Goal: Task Accomplishment & Management: Use online tool/utility

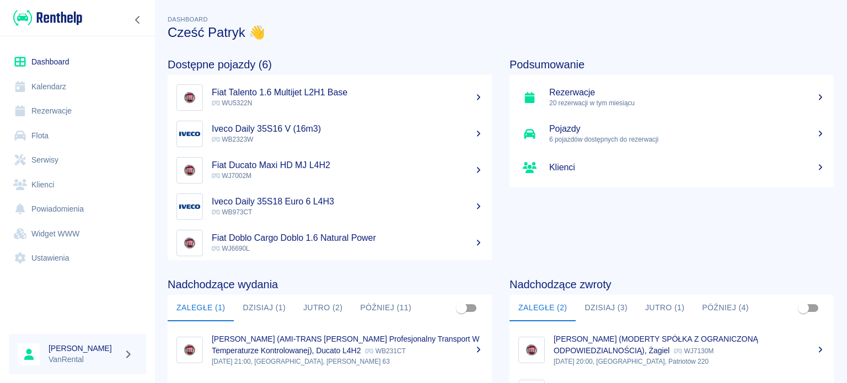
click at [59, 83] on link "Kalendarz" at bounding box center [77, 86] width 137 height 25
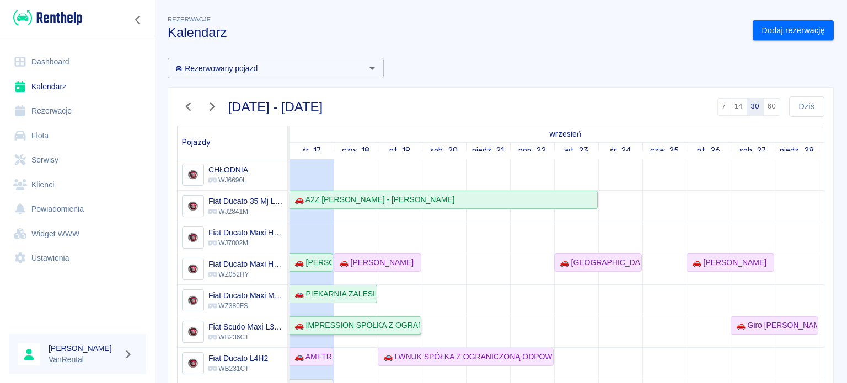
click at [392, 328] on div "🚗 IMPRESSION SPÓŁKA Z OGRANICZONĄ ODPOWIEDZIALNOŚCIĄ SPÓŁKA KOMANDYTOWA - [PERS…" at bounding box center [355, 326] width 130 height 12
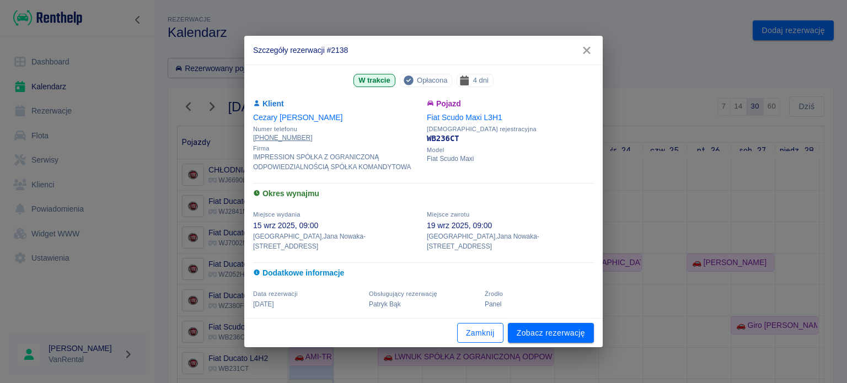
click at [481, 326] on button "Zamknij" at bounding box center [480, 333] width 46 height 20
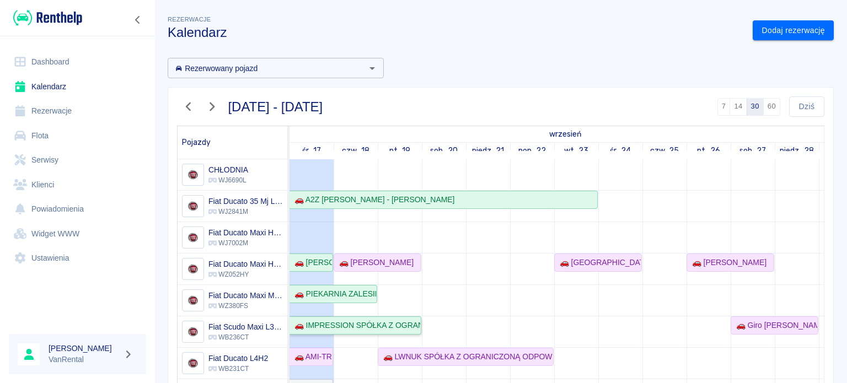
click at [354, 325] on div "🚗 IMPRESSION SPÓŁKA Z OGRANICZONĄ ODPOWIEDZIALNOŚCIĄ SPÓŁKA KOMANDYTOWA - [PERS…" at bounding box center [355, 326] width 130 height 12
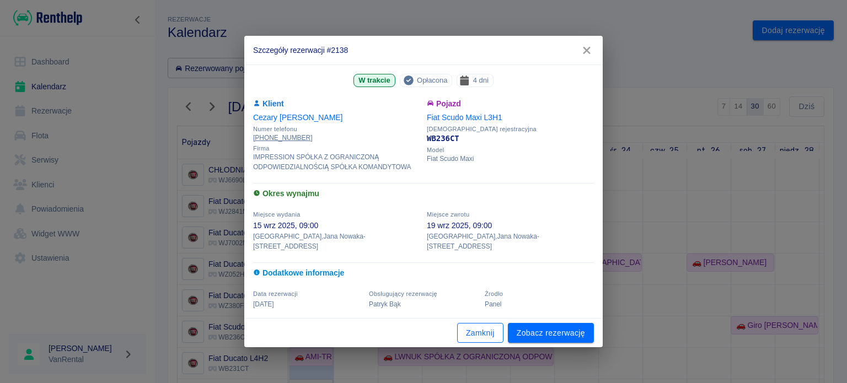
click at [479, 337] on button "Zamknij" at bounding box center [480, 333] width 46 height 20
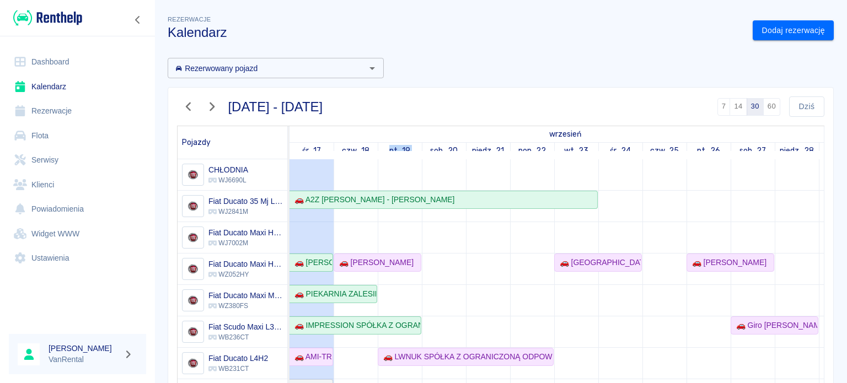
drag, startPoint x: 390, startPoint y: 152, endPoint x: 425, endPoint y: 149, distance: 34.9
click at [404, 152] on link "pt., 19" at bounding box center [400, 151] width 27 height 16
click at [406, 152] on link "pt., 19" at bounding box center [400, 151] width 27 height 16
click at [453, 151] on link "sob., 20" at bounding box center [443, 151] width 33 height 16
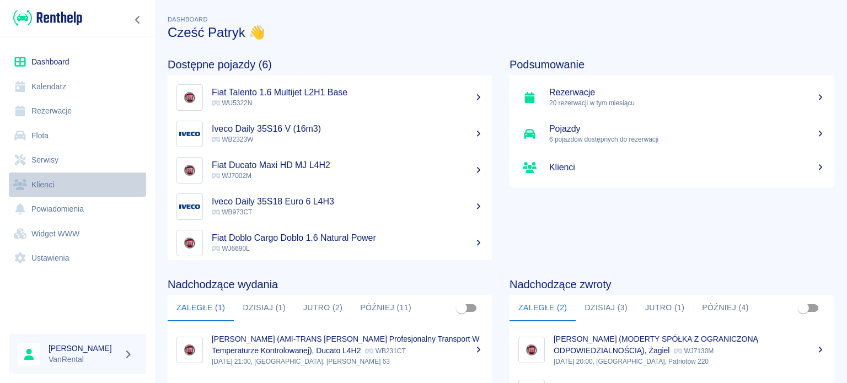
click at [74, 183] on link "Klienci" at bounding box center [77, 185] width 137 height 25
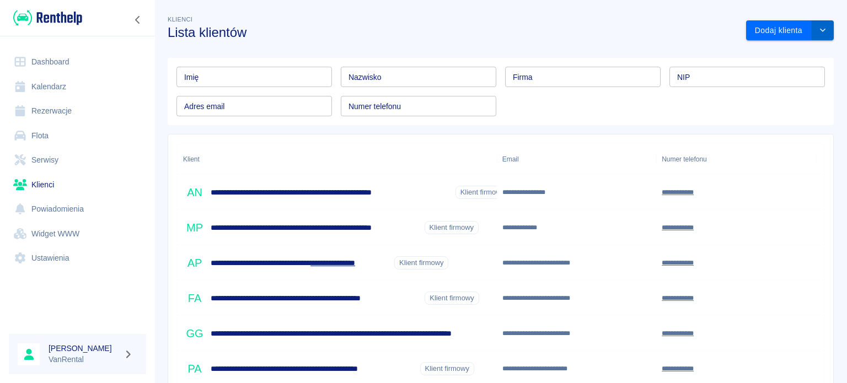
click at [818, 28] on icon "drop-down" at bounding box center [822, 29] width 9 height 7
click at [804, 62] on li "Eksportuj bazę klientów (.csv)" at bounding box center [779, 54] width 119 height 18
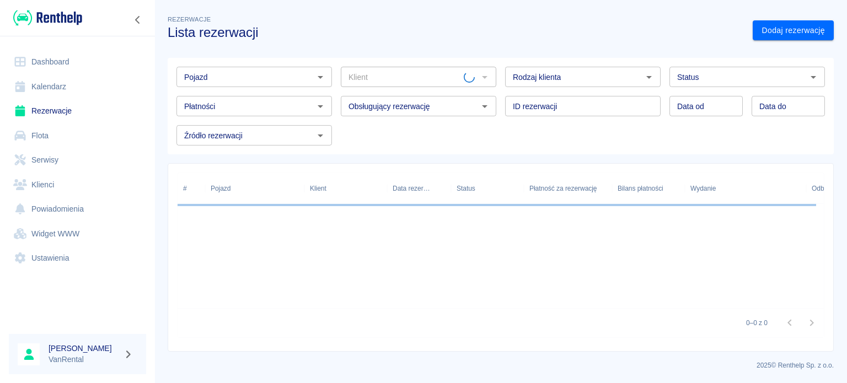
click at [55, 79] on link "Kalendarz" at bounding box center [77, 86] width 137 height 25
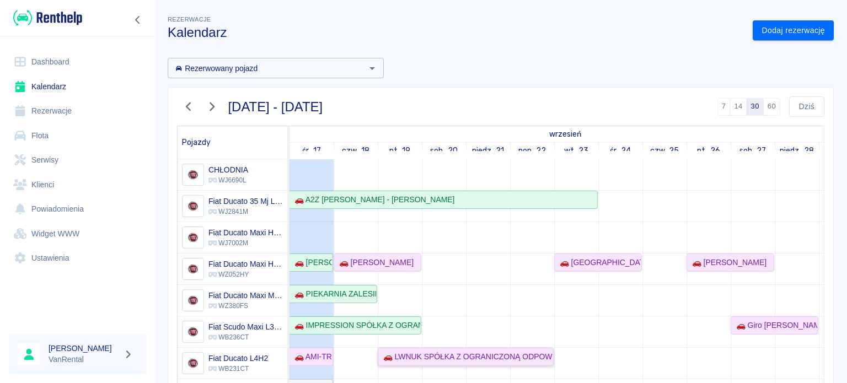
click at [400, 356] on div "🚗 LWNUK SPÓŁKA Z OGRANICZONĄ ODPOWIEDZIALNOŚCIĄ - [PERSON_NAME]" at bounding box center [466, 357] width 174 height 12
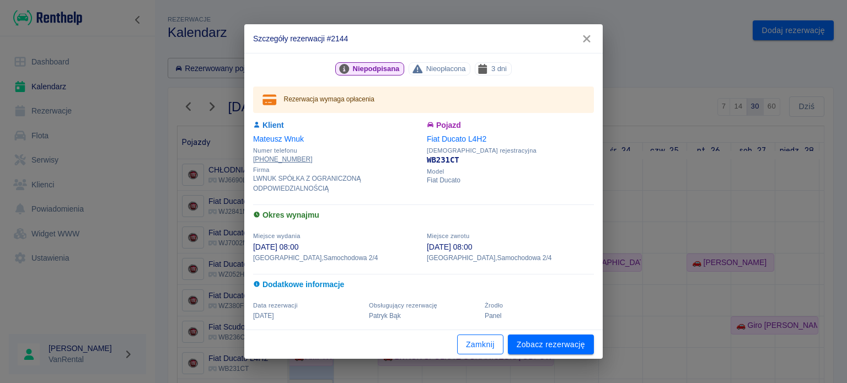
click at [481, 341] on button "Zamknij" at bounding box center [480, 345] width 46 height 20
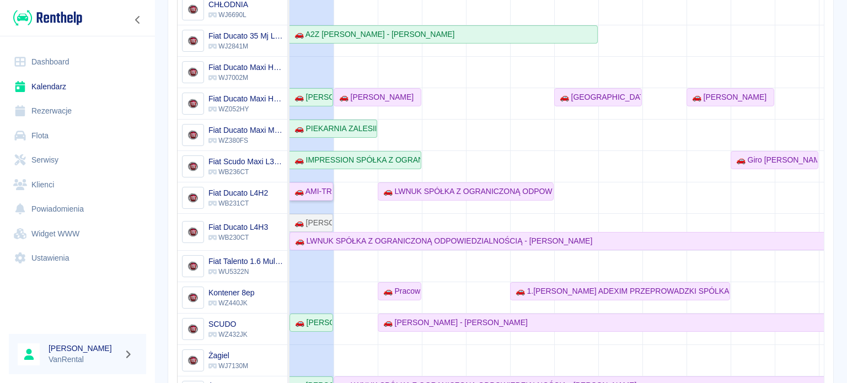
click at [319, 196] on div "🚗 AMI-TRANS [PERSON_NAME] Profesjonalny Transport W Temperaturze Kontrolowanej …" at bounding box center [311, 192] width 42 height 12
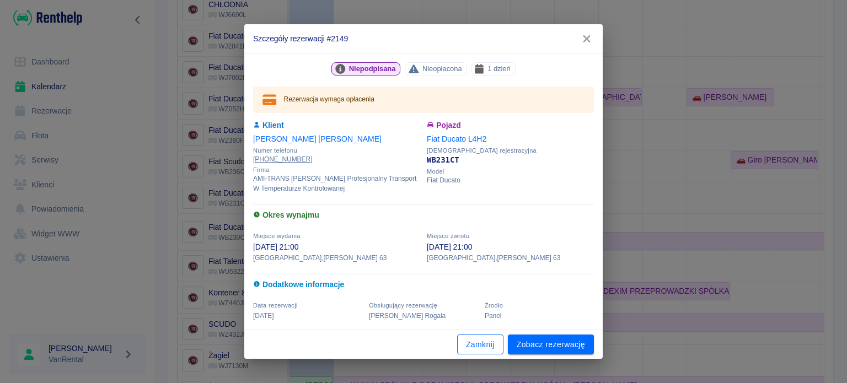
click at [459, 345] on button "Zamknij" at bounding box center [480, 345] width 46 height 20
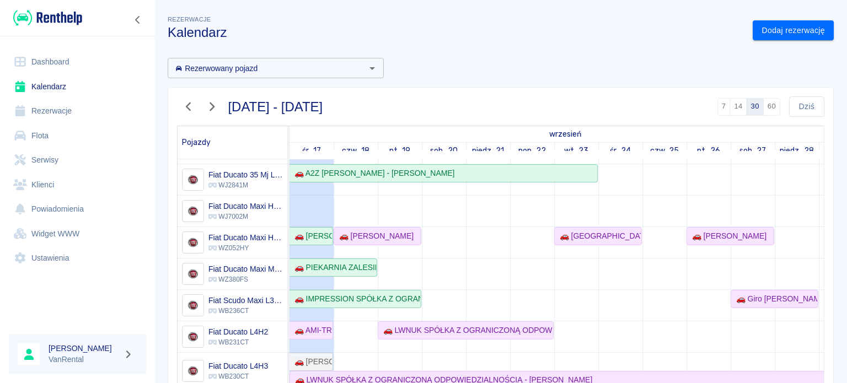
scroll to position [114, 0]
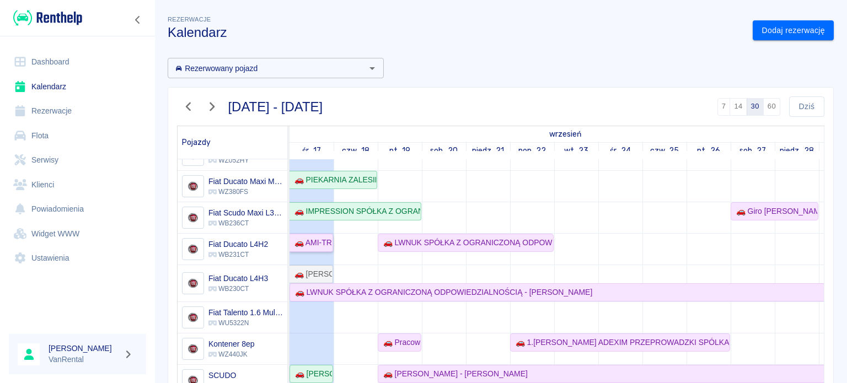
click at [313, 242] on div "🚗 AMI-TRANS [PERSON_NAME] Profesjonalny Transport W Temperaturze Kontrolowanej …" at bounding box center [311, 243] width 42 height 12
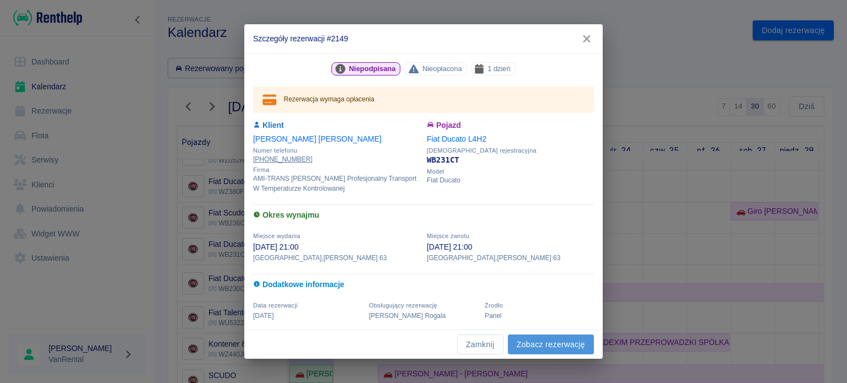
click at [571, 348] on link "Zobacz rezerwację" at bounding box center [551, 345] width 86 height 20
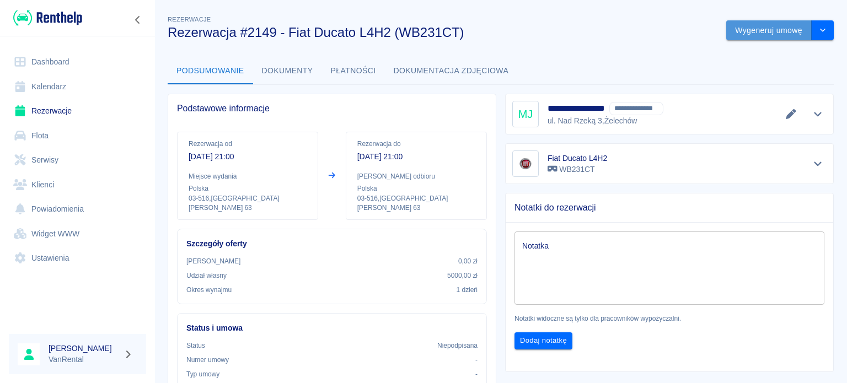
click at [729, 28] on button "Wygeneruj umowę" at bounding box center [768, 30] width 85 height 20
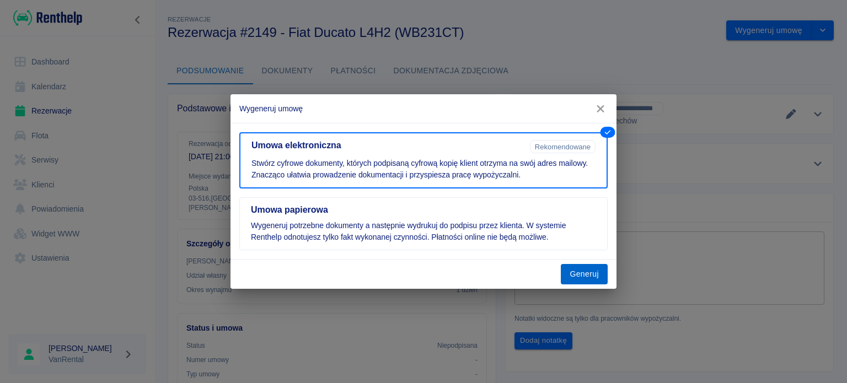
click at [588, 269] on button "Generuj" at bounding box center [584, 274] width 47 height 20
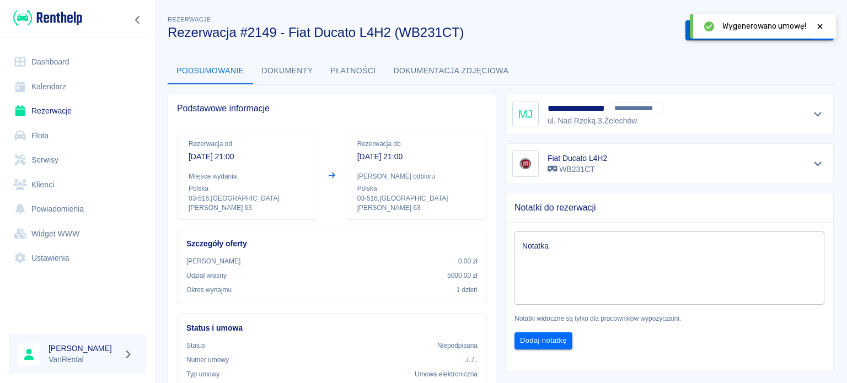
click at [685, 31] on button "Podpisz umowę elektroniczną" at bounding box center [748, 30] width 126 height 20
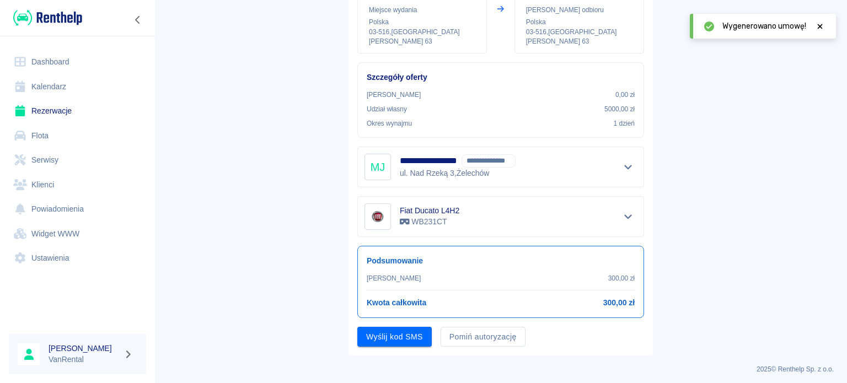
scroll to position [153, 0]
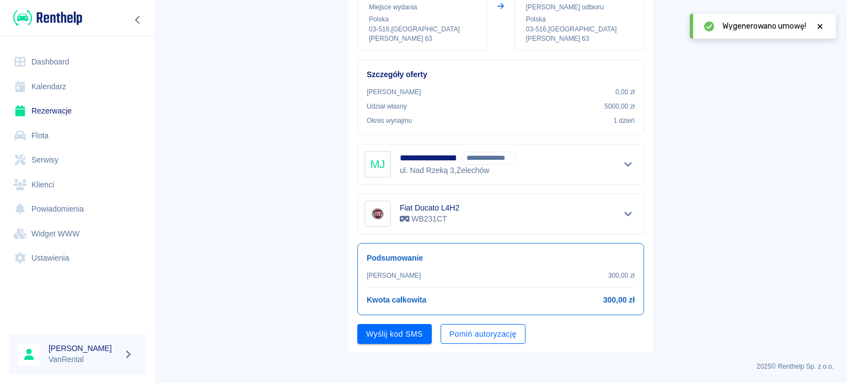
click at [458, 337] on button "Pomiń autoryzację" at bounding box center [483, 334] width 85 height 20
click at [385, 327] on button "Podpisz umowę" at bounding box center [394, 334] width 75 height 20
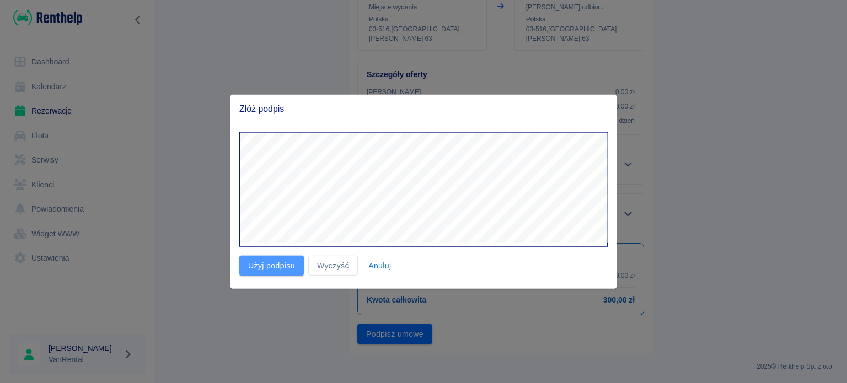
drag, startPoint x: 289, startPoint y: 264, endPoint x: 298, endPoint y: 266, distance: 9.1
click at [290, 264] on button "Użyj podpisu" at bounding box center [271, 265] width 65 height 20
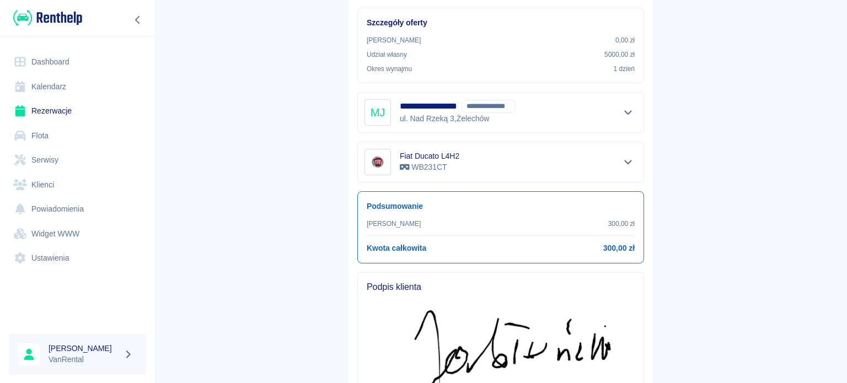
scroll to position [343, 0]
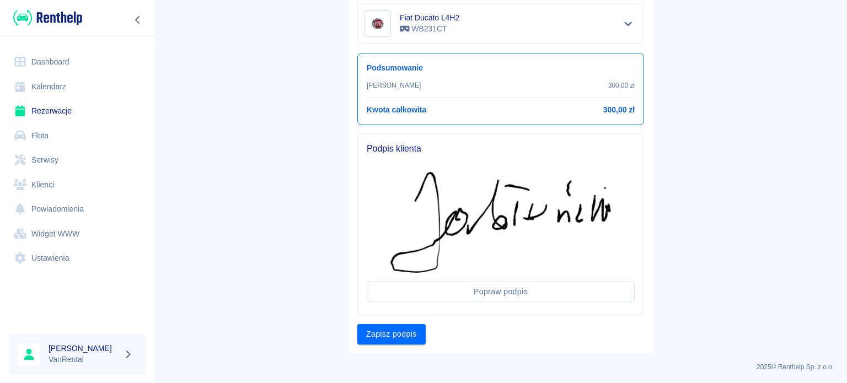
click at [398, 330] on button "Zapisz podpis" at bounding box center [391, 334] width 68 height 20
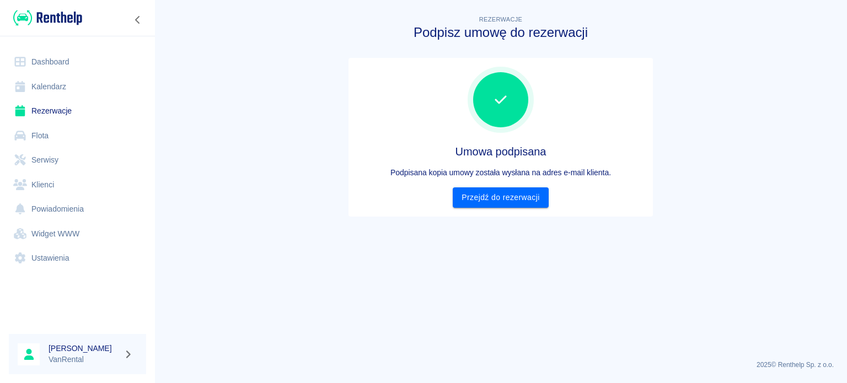
scroll to position [0, 0]
click at [516, 201] on link "Przejdź do rezerwacji" at bounding box center [500, 198] width 95 height 20
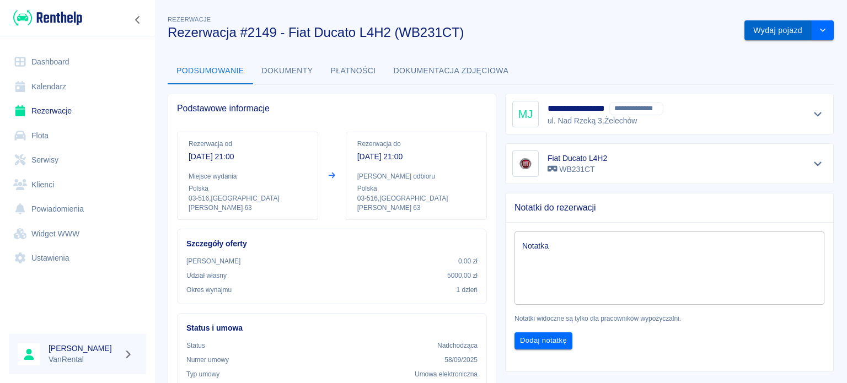
click at [776, 36] on button "Wydaj pojazd" at bounding box center [778, 30] width 67 height 20
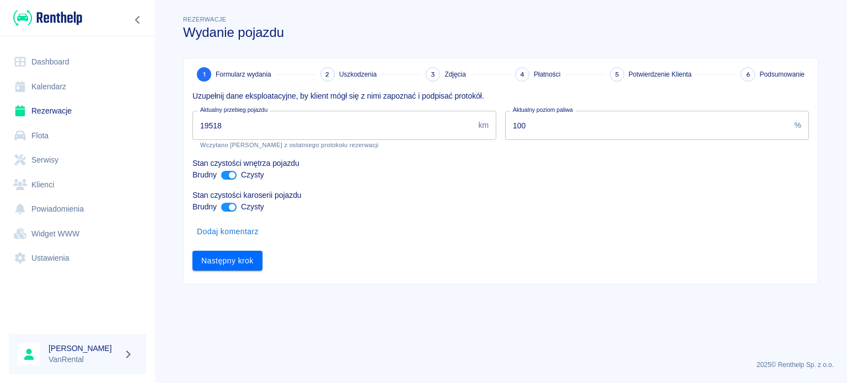
click at [300, 130] on input "19518" at bounding box center [332, 125] width 281 height 29
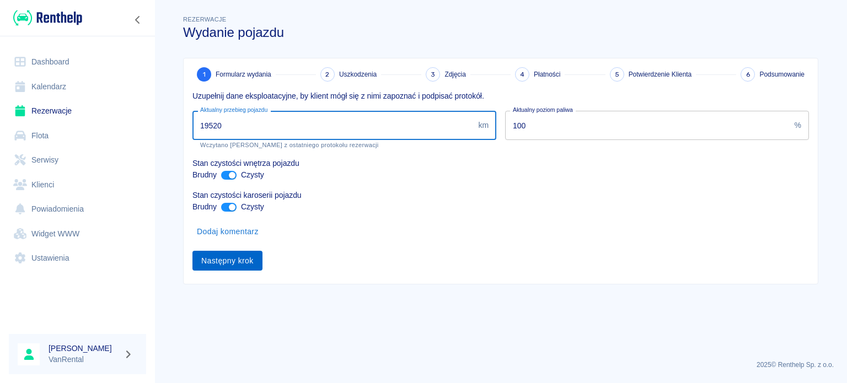
type input "19520"
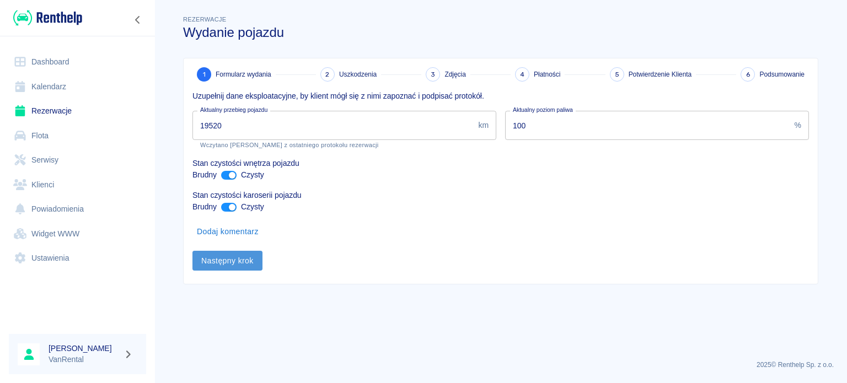
click at [221, 266] on button "Następny krok" at bounding box center [227, 261] width 70 height 20
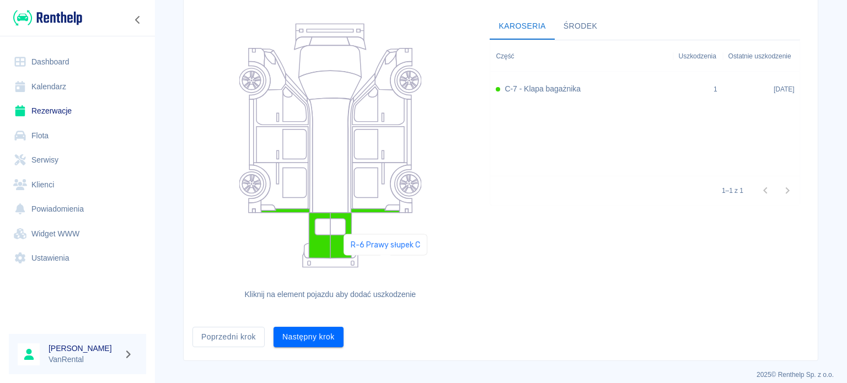
scroll to position [113, 0]
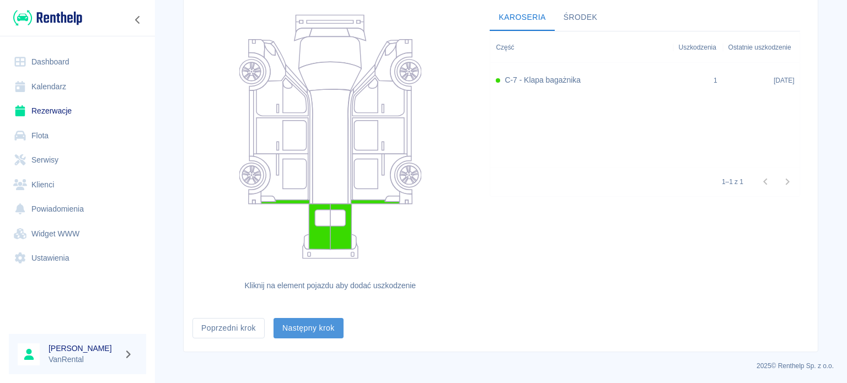
click at [296, 333] on button "Następny krok" at bounding box center [309, 328] width 70 height 20
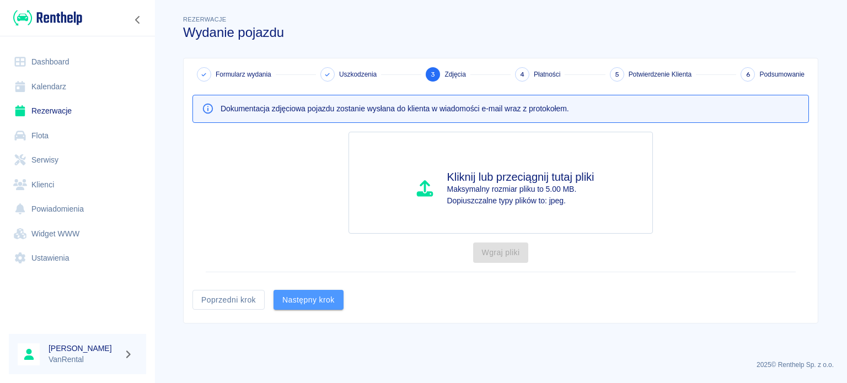
drag, startPoint x: 307, startPoint y: 299, endPoint x: 317, endPoint y: 310, distance: 14.8
click at [307, 299] on button "Następny krok" at bounding box center [309, 300] width 70 height 20
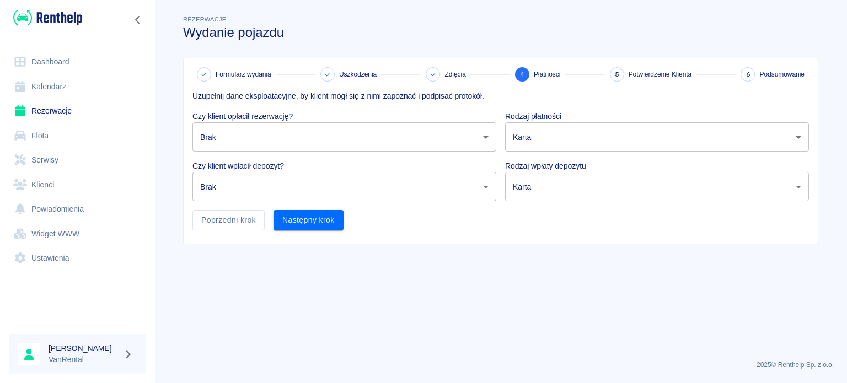
click at [300, 140] on body "Używamy plików Cookies, by zapewnić Ci najlepsze możliwe doświadczenie. Aby dow…" at bounding box center [423, 191] width 847 height 383
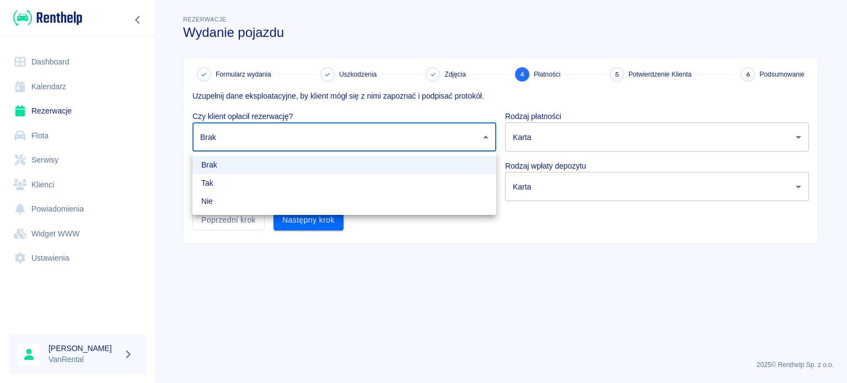
click at [274, 178] on li "Tak" at bounding box center [344, 183] width 304 height 18
type input "true"
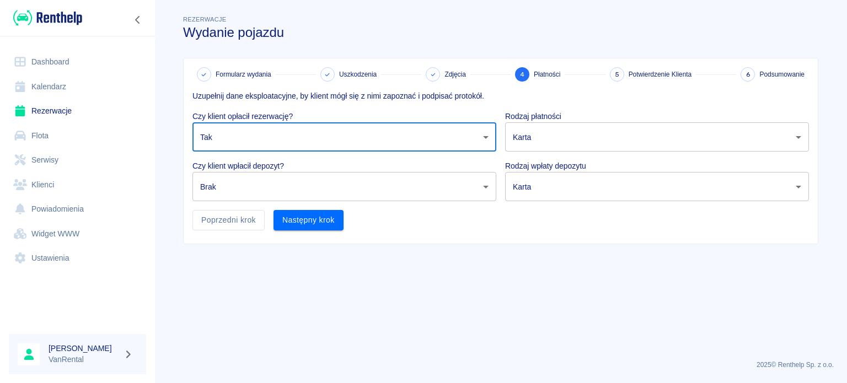
click at [290, 180] on body "Używamy plików Cookies, by zapewnić Ci najlepsze możliwe doświadczenie. Aby dow…" at bounding box center [423, 191] width 847 height 383
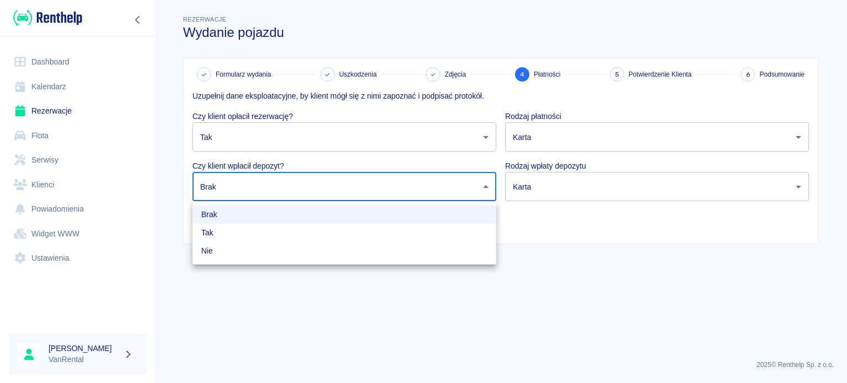
click at [268, 228] on li "Tak" at bounding box center [344, 233] width 304 height 18
type input "true"
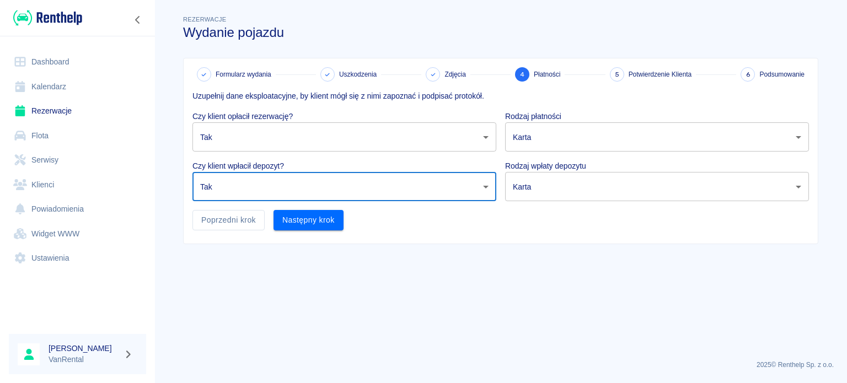
click at [372, 151] on body "Używamy plików Cookies, by zapewnić Ci najlepsze możliwe doświadczenie. Aby dow…" at bounding box center [423, 191] width 847 height 383
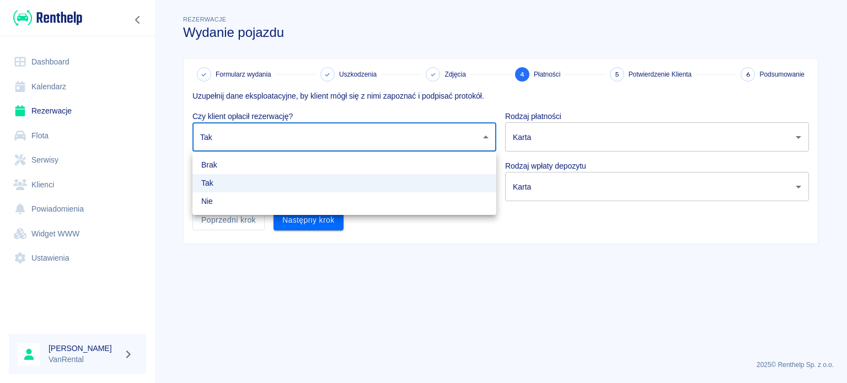
click at [292, 193] on ul "Brak Tak Nie" at bounding box center [344, 183] width 304 height 63
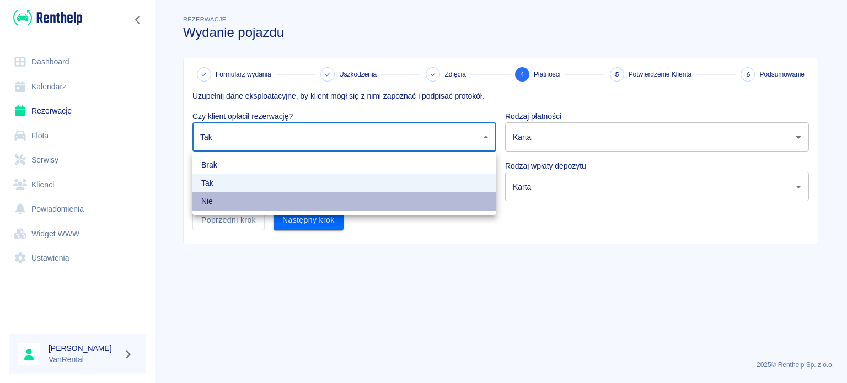
click at [290, 196] on li "Nie" at bounding box center [344, 201] width 304 height 18
type input "false"
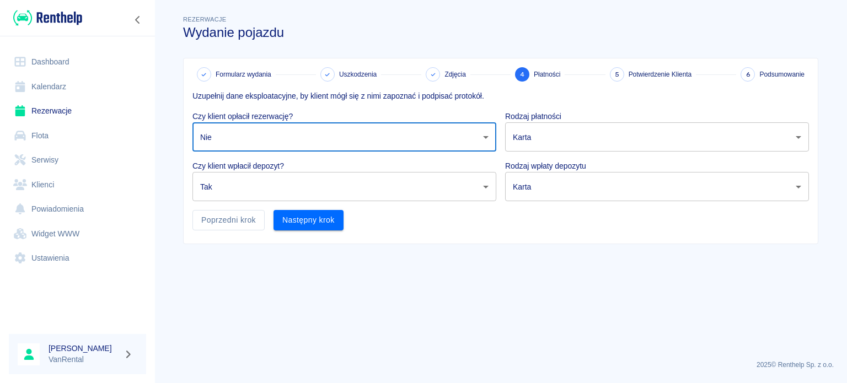
click at [289, 190] on body "Używamy plików Cookies, by zapewnić Ci najlepsze możliwe doświadczenie. Aby dow…" at bounding box center [423, 191] width 847 height 383
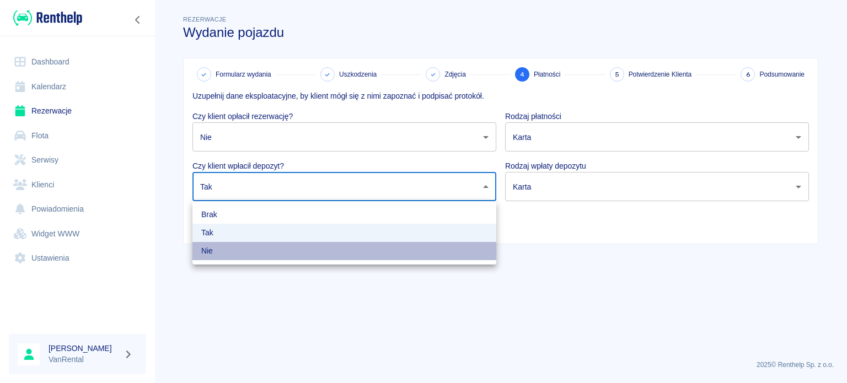
click at [263, 249] on li "Nie" at bounding box center [344, 251] width 304 height 18
type input "false"
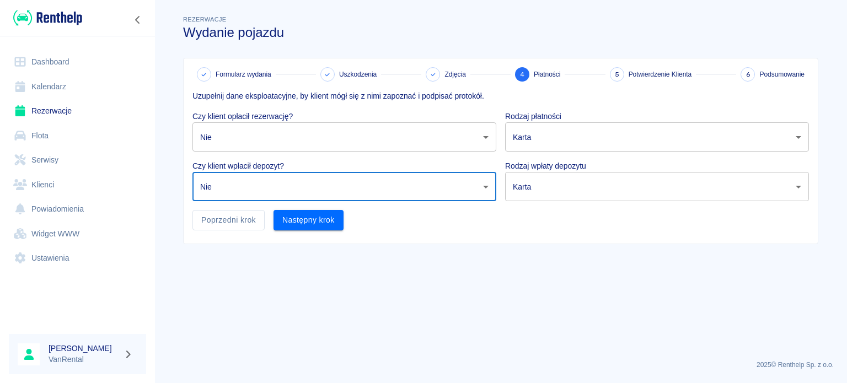
click at [543, 143] on body "Używamy plików Cookies, by zapewnić Ci najlepsze możliwe doświadczenie. Aby dow…" at bounding box center [423, 191] width 847 height 383
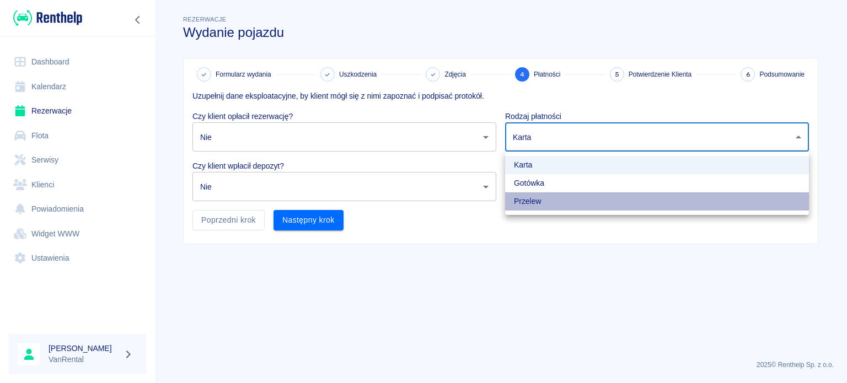
drag, startPoint x: 532, startPoint y: 202, endPoint x: 529, endPoint y: 181, distance: 20.6
click at [529, 181] on ul "Karta Gotówka Przelew" at bounding box center [657, 183] width 304 height 63
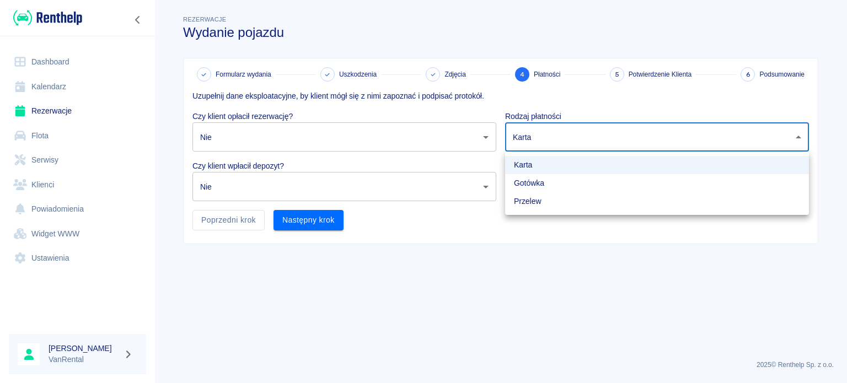
click at [529, 181] on li "Gotówka" at bounding box center [657, 183] width 304 height 18
type input "cash"
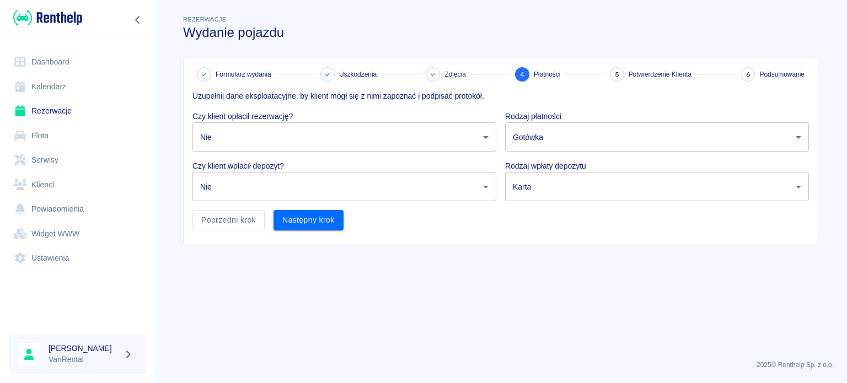
click at [531, 190] on body "Używamy plików Cookies, by zapewnić Ci najlepsze możliwe doświadczenie. Aby dow…" at bounding box center [423, 191] width 847 height 383
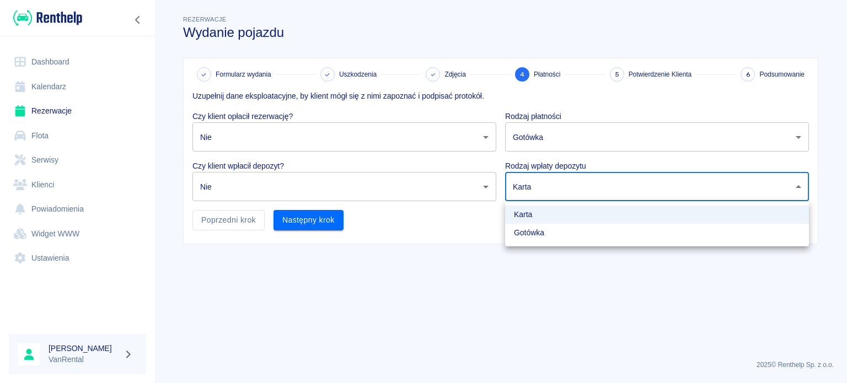
click at [533, 229] on li "Gotówka" at bounding box center [657, 233] width 304 height 18
type input "cash"
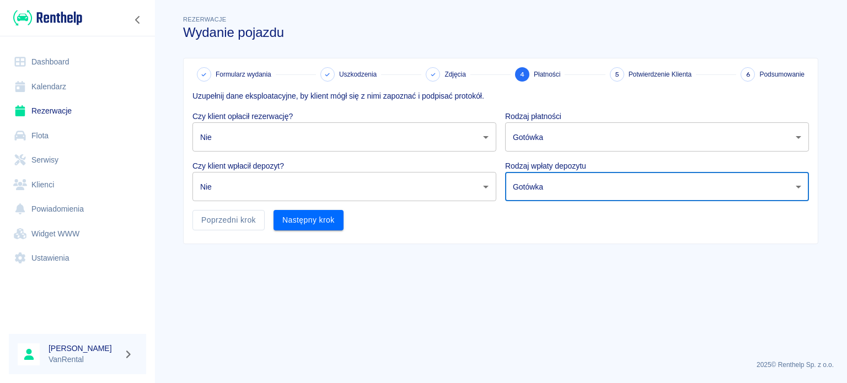
click at [269, 213] on div "Następny krok" at bounding box center [304, 215] width 79 height 29
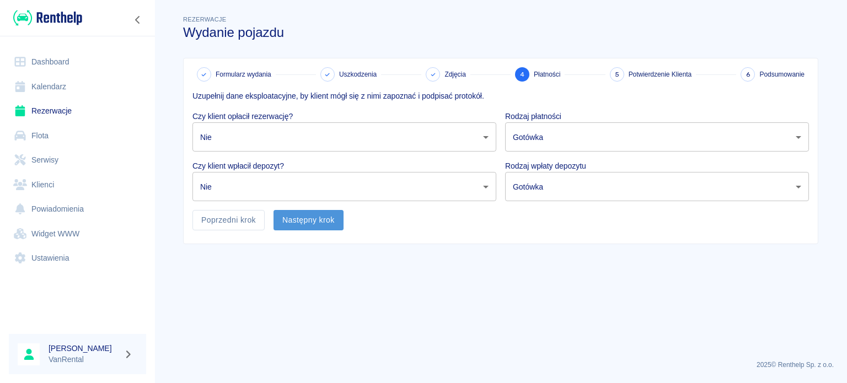
click at [289, 222] on button "Następny krok" at bounding box center [309, 220] width 70 height 20
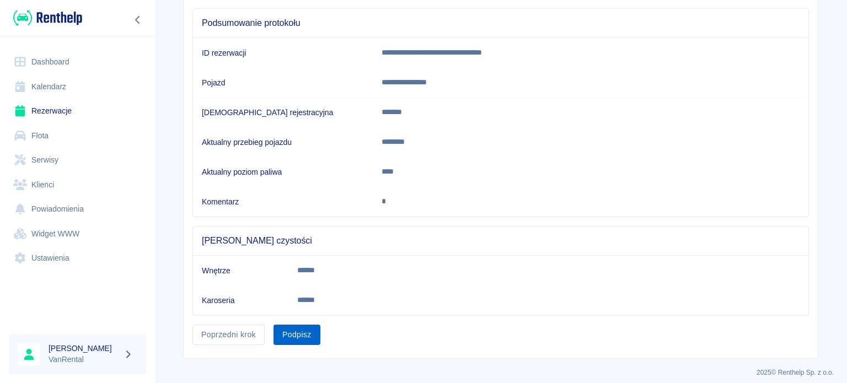
scroll to position [108, 0]
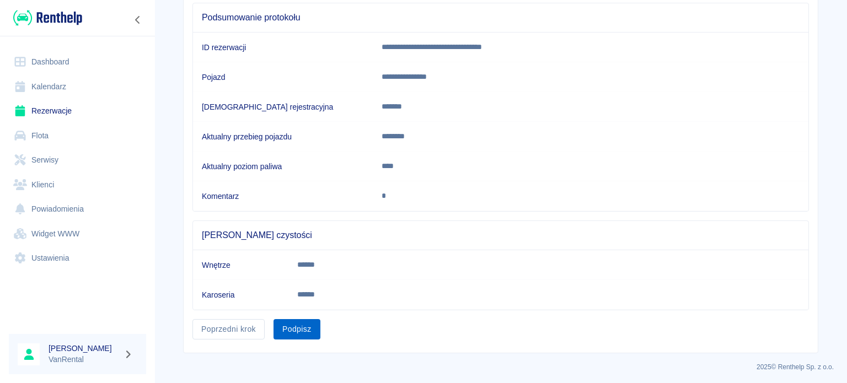
click at [284, 335] on button "Podpisz" at bounding box center [297, 329] width 47 height 20
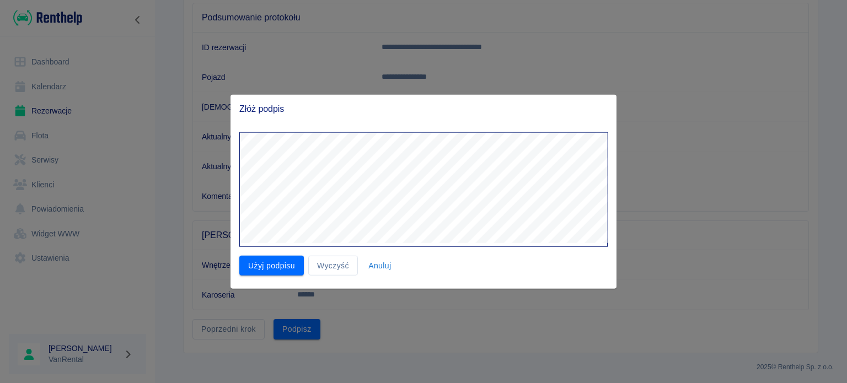
click at [275, 269] on button "Użyj podpisu" at bounding box center [271, 265] width 65 height 20
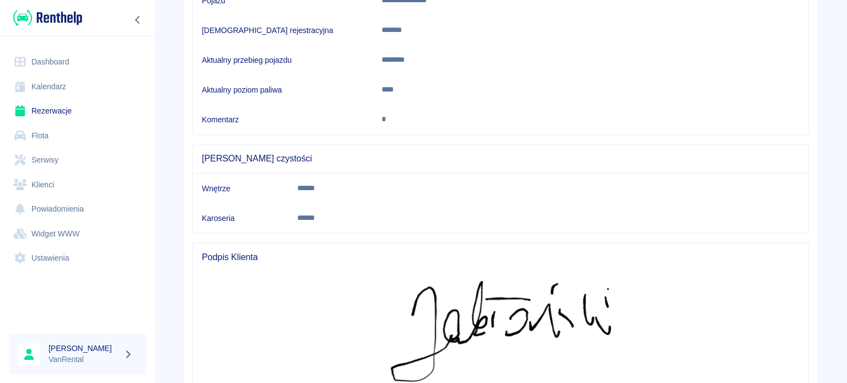
scroll to position [298, 0]
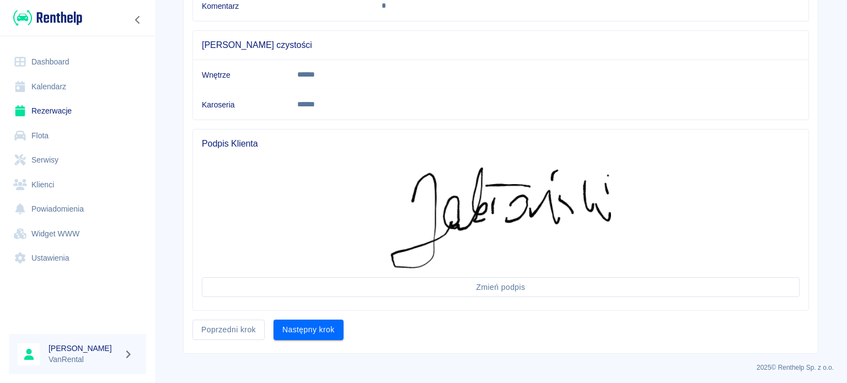
click at [320, 322] on button "Następny krok" at bounding box center [309, 330] width 70 height 20
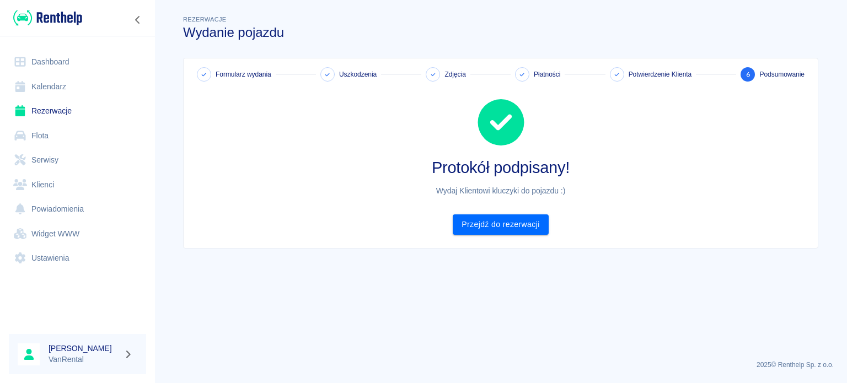
scroll to position [0, 0]
click at [481, 217] on link "Przejdź do rezerwacji" at bounding box center [500, 225] width 95 height 20
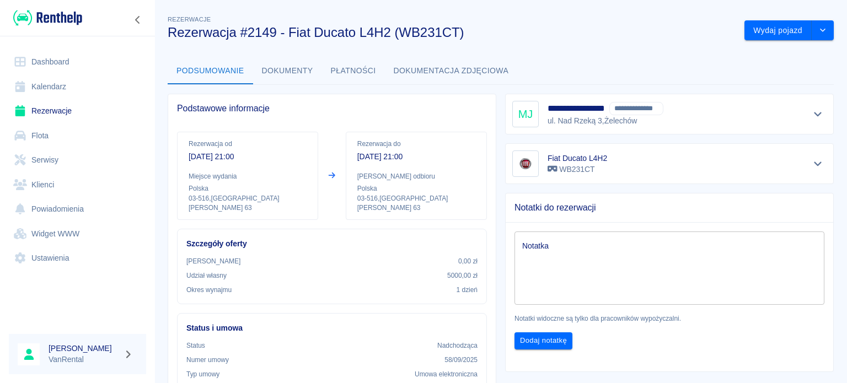
click at [101, 228] on link "Widget WWW" at bounding box center [77, 234] width 137 height 25
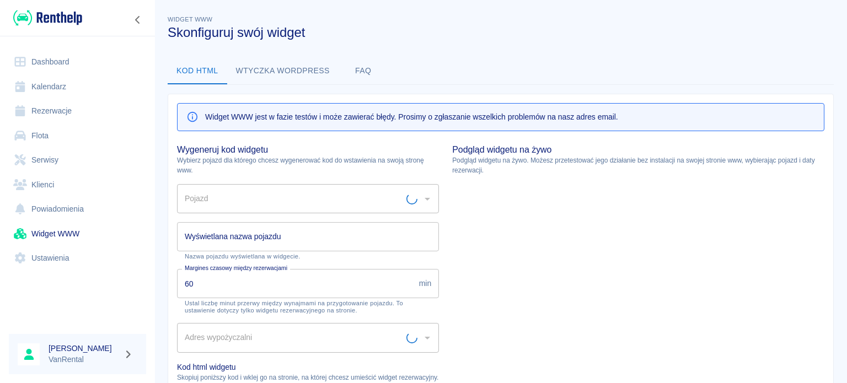
type input "Gocław - Warszawa, Jana Nowaka-Jeziorańskiego 4"
type input "CHŁODNIA - WJ6690L"
type input "CHŁODNIA"
type textarea "<script type="module" src="https://widgets.renthelp.io/assets/widget.js"></scri…"
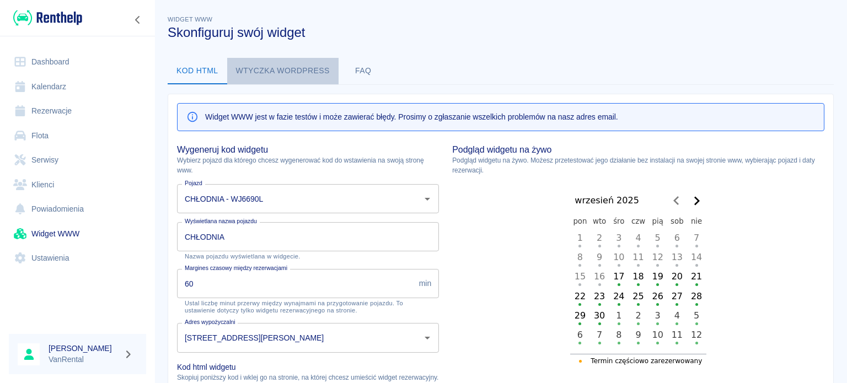
click at [269, 70] on button "Wtyczka wordpress" at bounding box center [282, 71] width 111 height 26
